Goal: Task Accomplishment & Management: Manage account settings

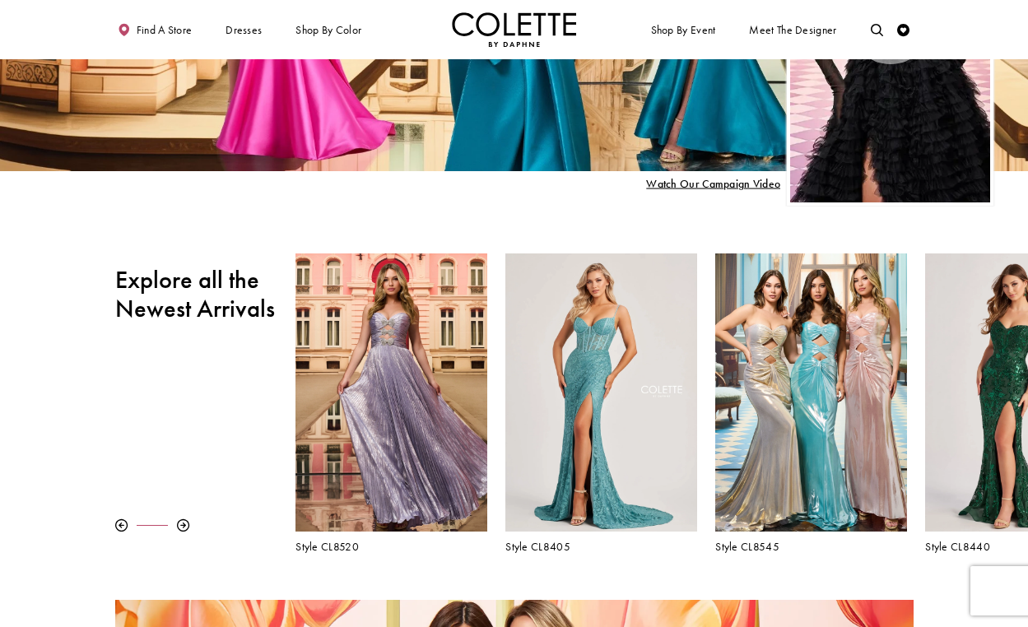
scroll to position [311, 0]
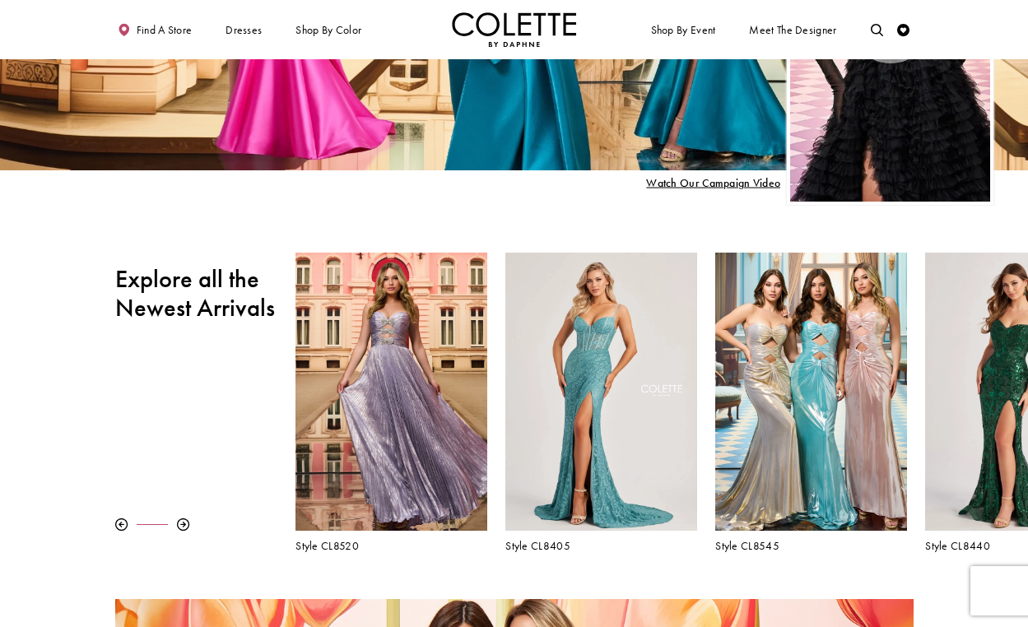
drag, startPoint x: 118, startPoint y: 273, endPoint x: 278, endPoint y: 310, distance: 164.6
click at [278, 310] on div "Explore all the Newest Arrivals" at bounding box center [205, 297] width 181 height 89
copy h2 "Explore all the Newest Arrivals"
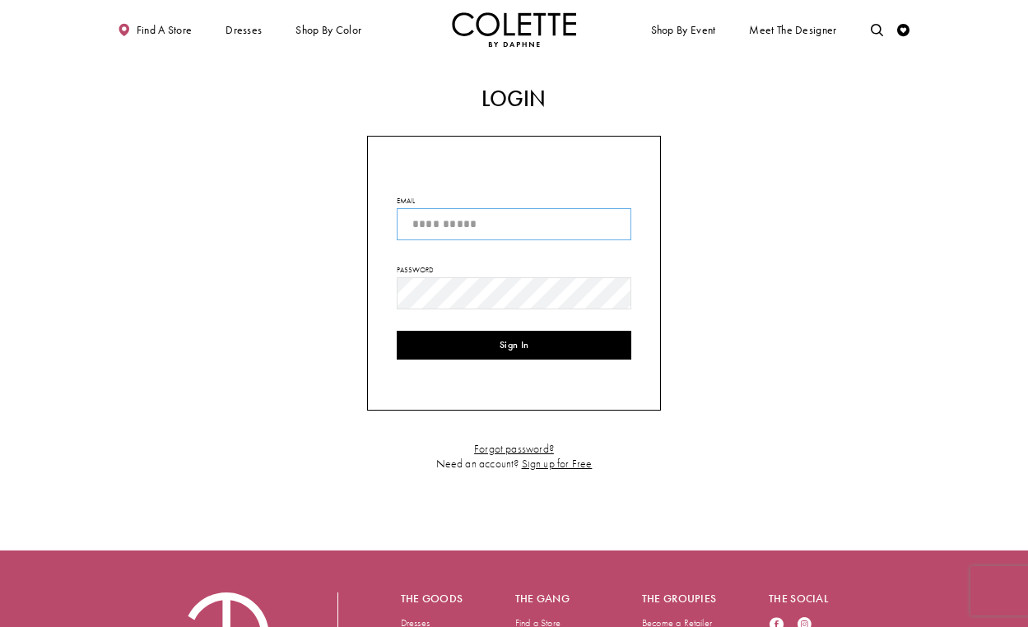
click at [554, 232] on input "Email" at bounding box center [514, 223] width 235 height 31
type input "**********"
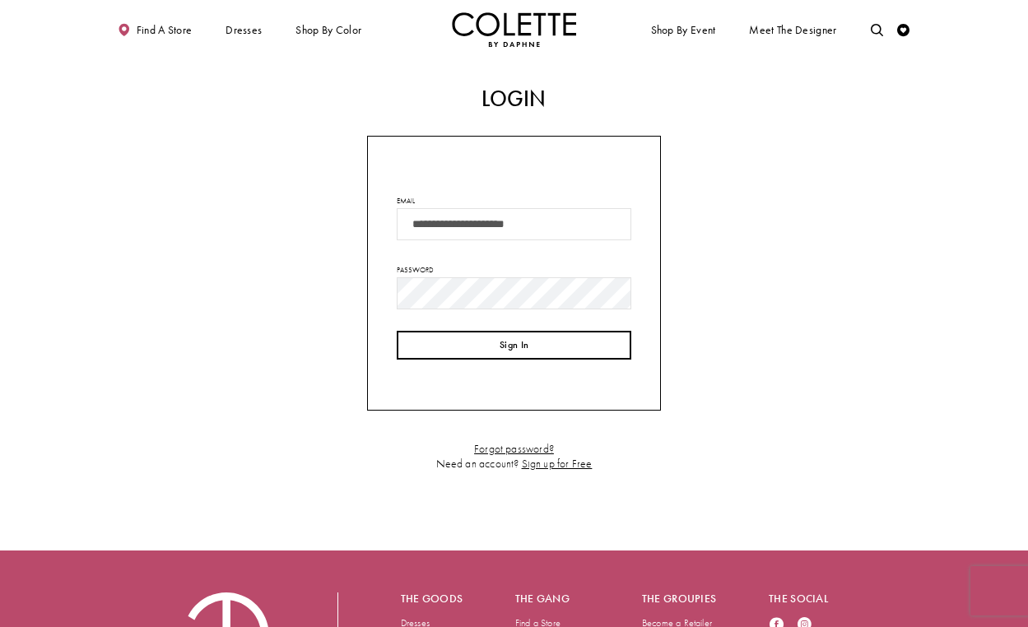
click at [541, 338] on button "Sign In" at bounding box center [514, 345] width 235 height 29
